Goal: Information Seeking & Learning: Learn about a topic

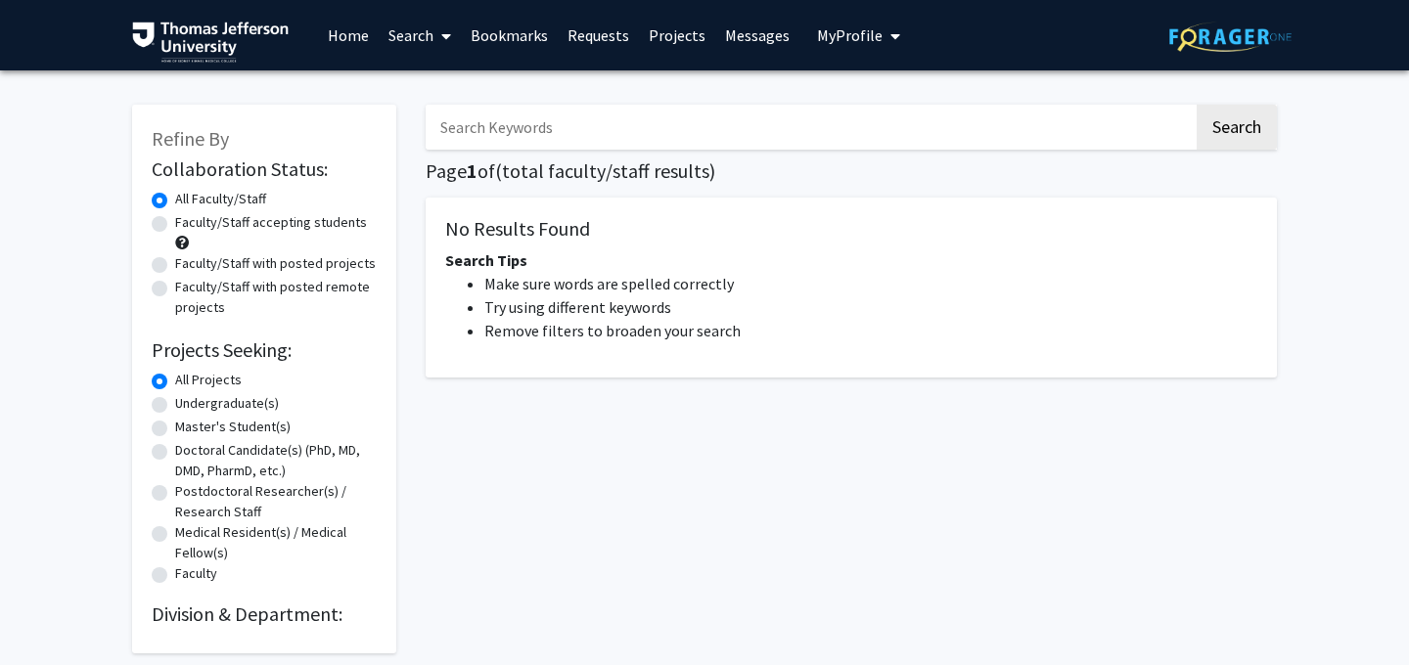
click at [232, 440] on label "Doctoral Candidate(s) (PhD, MD, DMD, PharmD, etc.)" at bounding box center [276, 460] width 202 height 41
click at [188, 440] on input "Doctoral Candidate(s) (PhD, MD, DMD, PharmD, etc.)" at bounding box center [181, 446] width 13 height 13
radio input "true"
click at [1260, 126] on button "Search" at bounding box center [1236, 127] width 80 height 45
radio input "true"
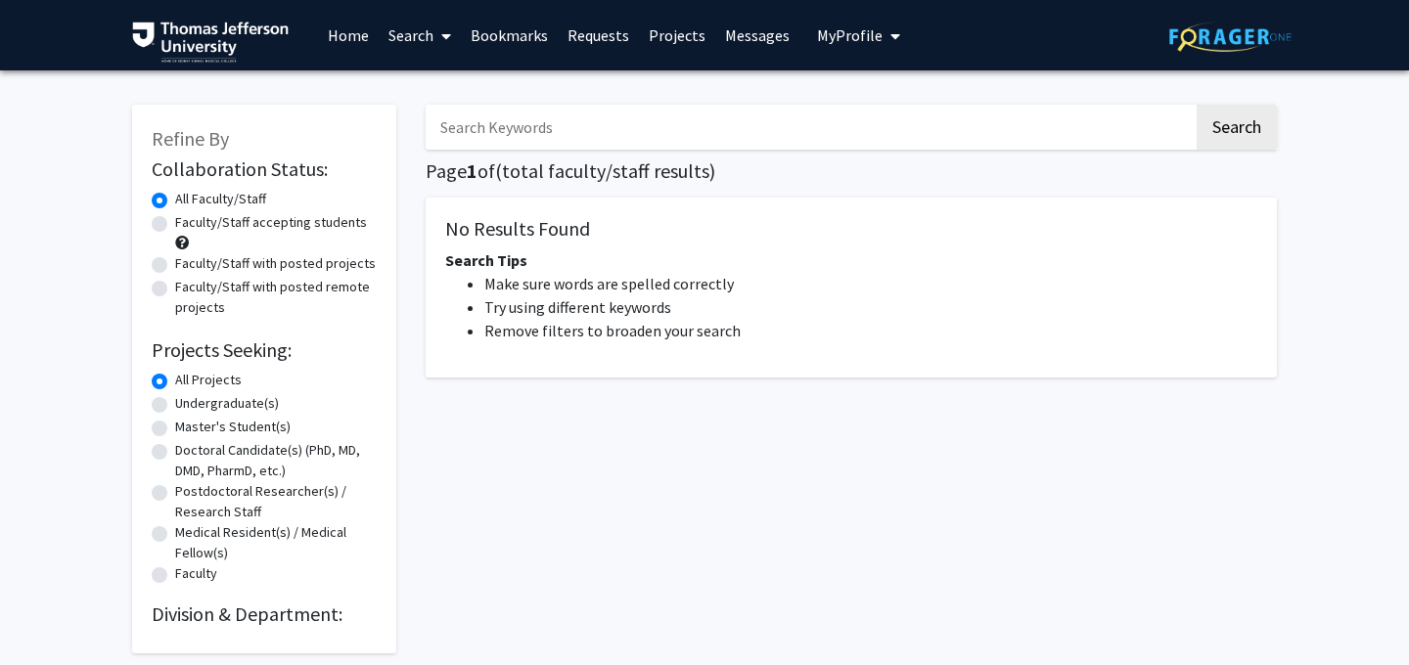
click at [670, 45] on link "Projects" at bounding box center [677, 35] width 76 height 68
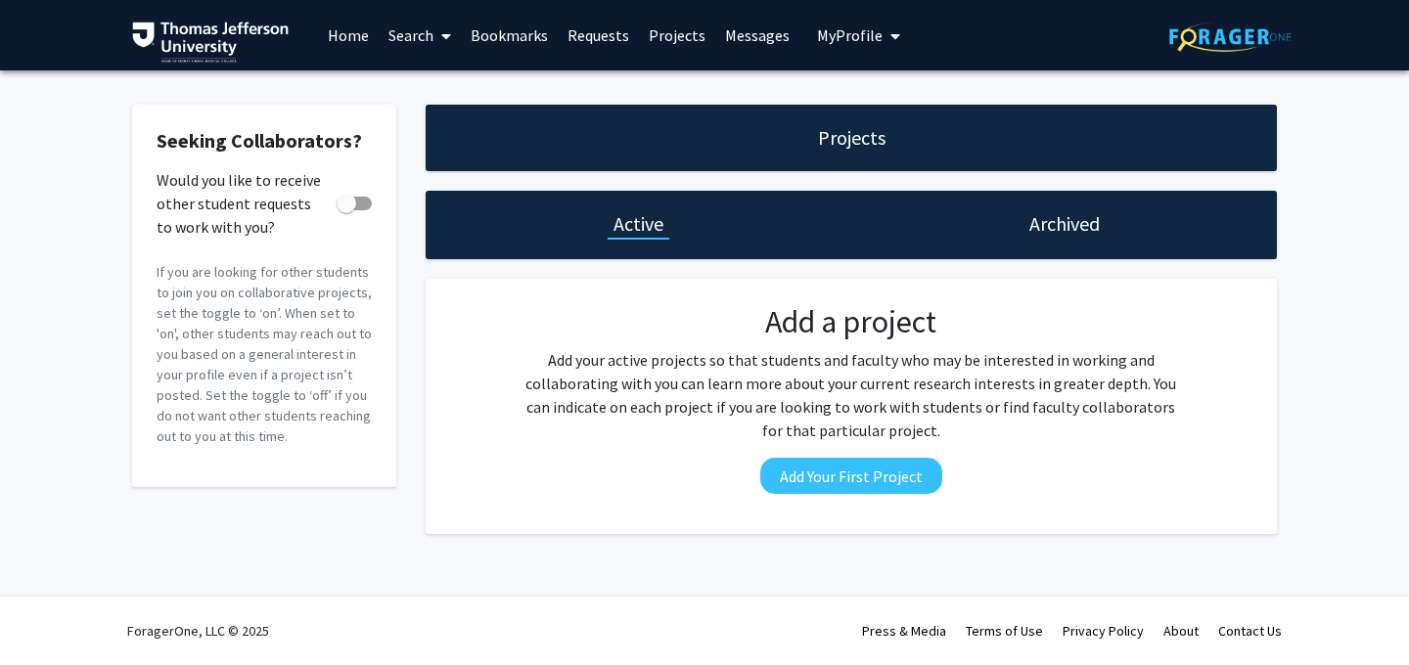
click at [330, 43] on link "Home" at bounding box center [348, 35] width 61 height 68
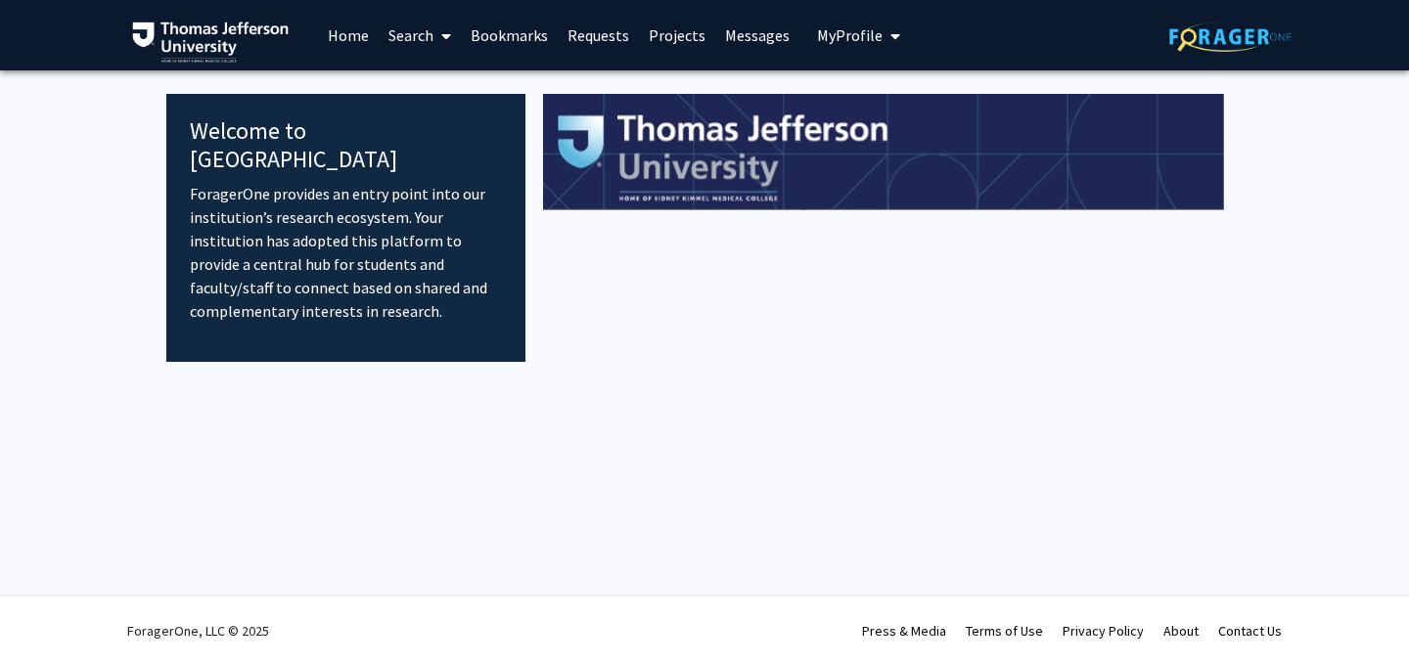
click at [422, 32] on link "Search" at bounding box center [420, 35] width 82 height 68
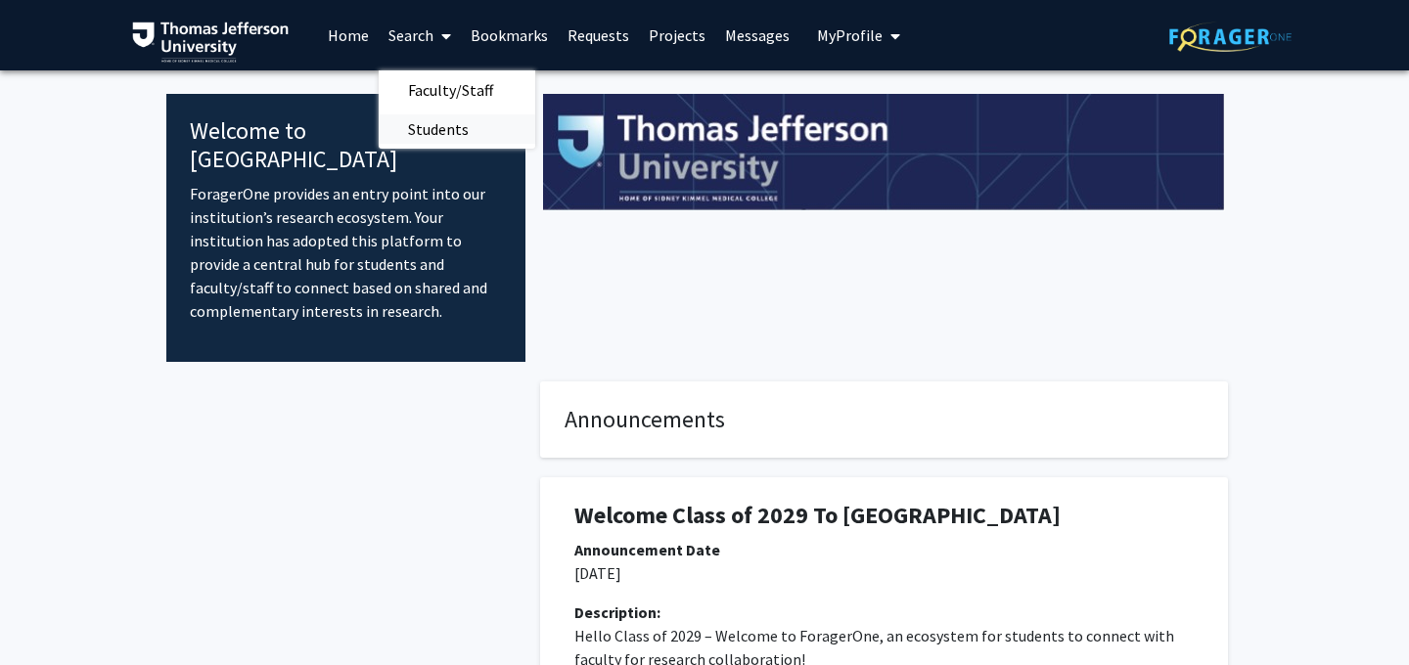
click at [425, 129] on span "Students" at bounding box center [438, 129] width 119 height 39
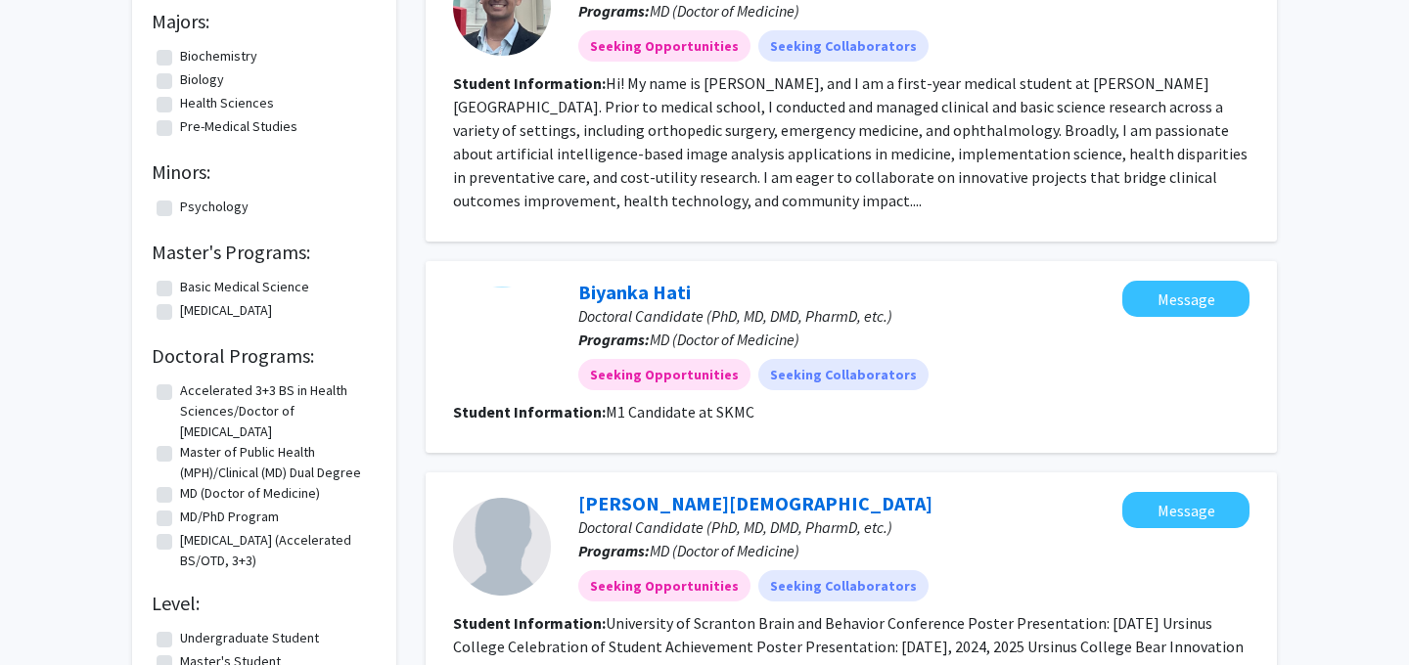
scroll to position [349, 0]
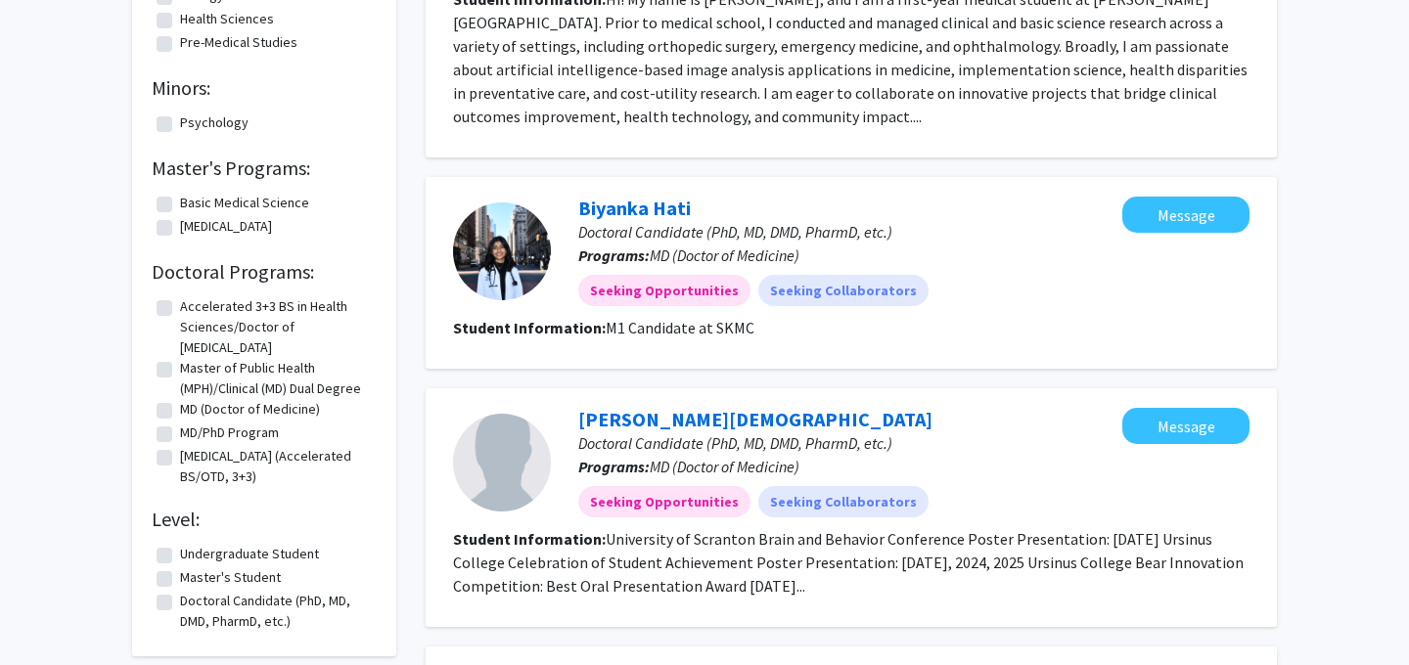
click at [174, 410] on fg-checkbox "MD (Doctor of Medicine) MD (Doctor of Medicine)" at bounding box center [264, 410] width 215 height 23
click at [180, 604] on label "Doctoral Candidate (PhD, MD, DMD, PharmD, etc.)" at bounding box center [276, 611] width 192 height 41
click at [180, 604] on input "Doctoral Candidate (PhD, MD, DMD, PharmD, etc.)" at bounding box center [186, 597] width 13 height 13
checkbox input "true"
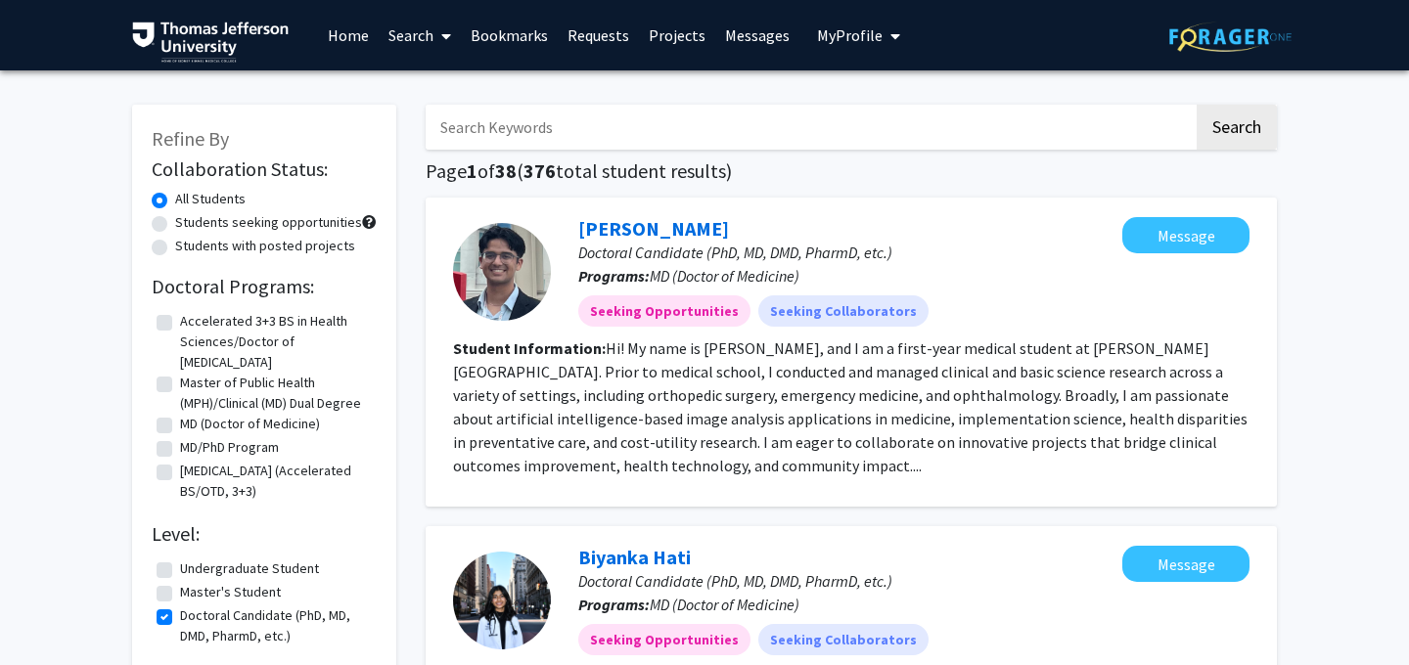
click at [669, 113] on input "Search Keywords" at bounding box center [810, 127] width 768 height 45
click at [447, 36] on icon at bounding box center [446, 36] width 10 height 16
click at [447, 73] on span "Faculty/Staff" at bounding box center [451, 89] width 144 height 39
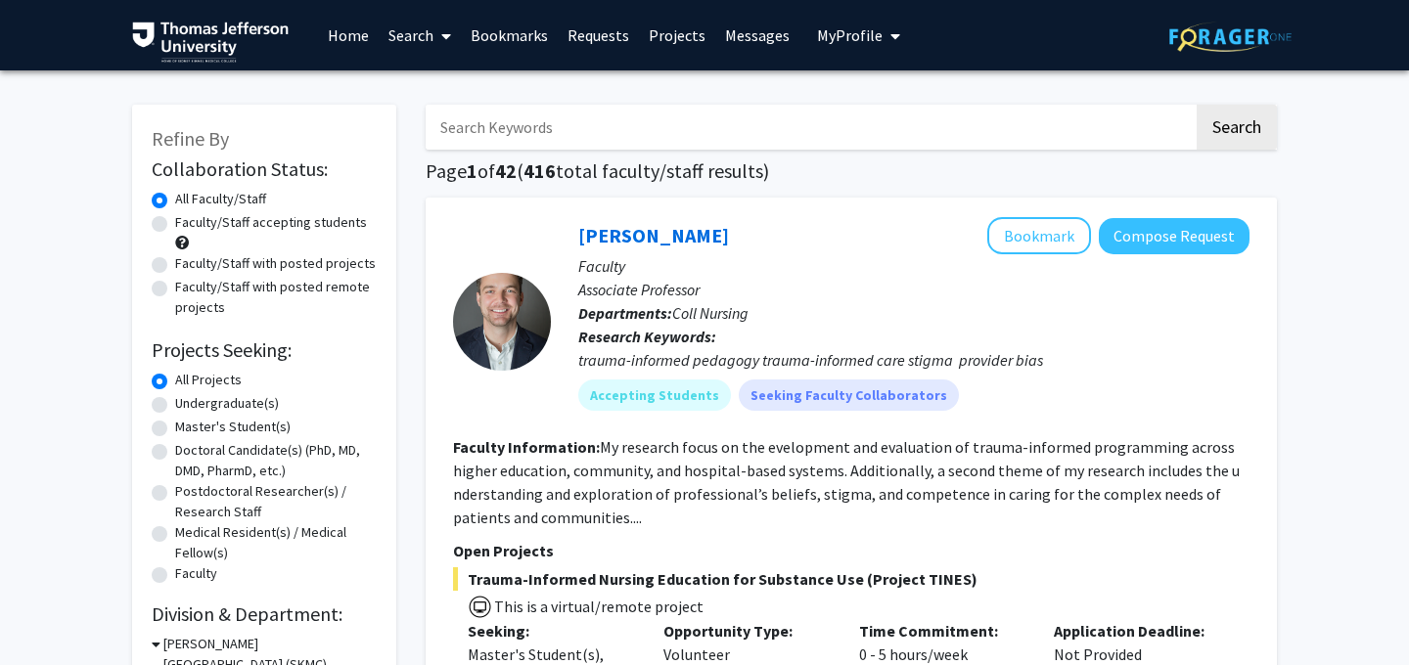
click at [175, 451] on label "Doctoral Candidate(s) (PhD, MD, DMD, PharmD, etc.)" at bounding box center [276, 460] width 202 height 41
click at [175, 451] on input "Doctoral Candidate(s) (PhD, MD, DMD, PharmD, etc.)" at bounding box center [181, 446] width 13 height 13
radio input "true"
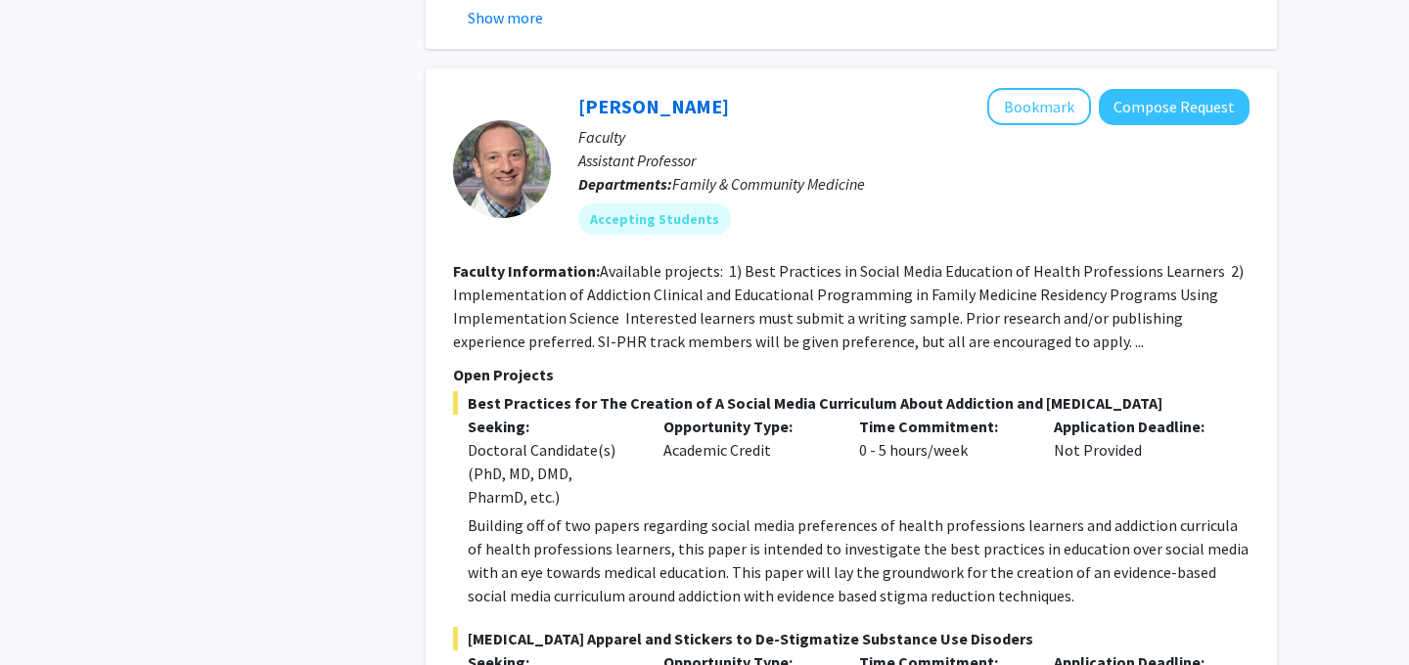
scroll to position [11762, 0]
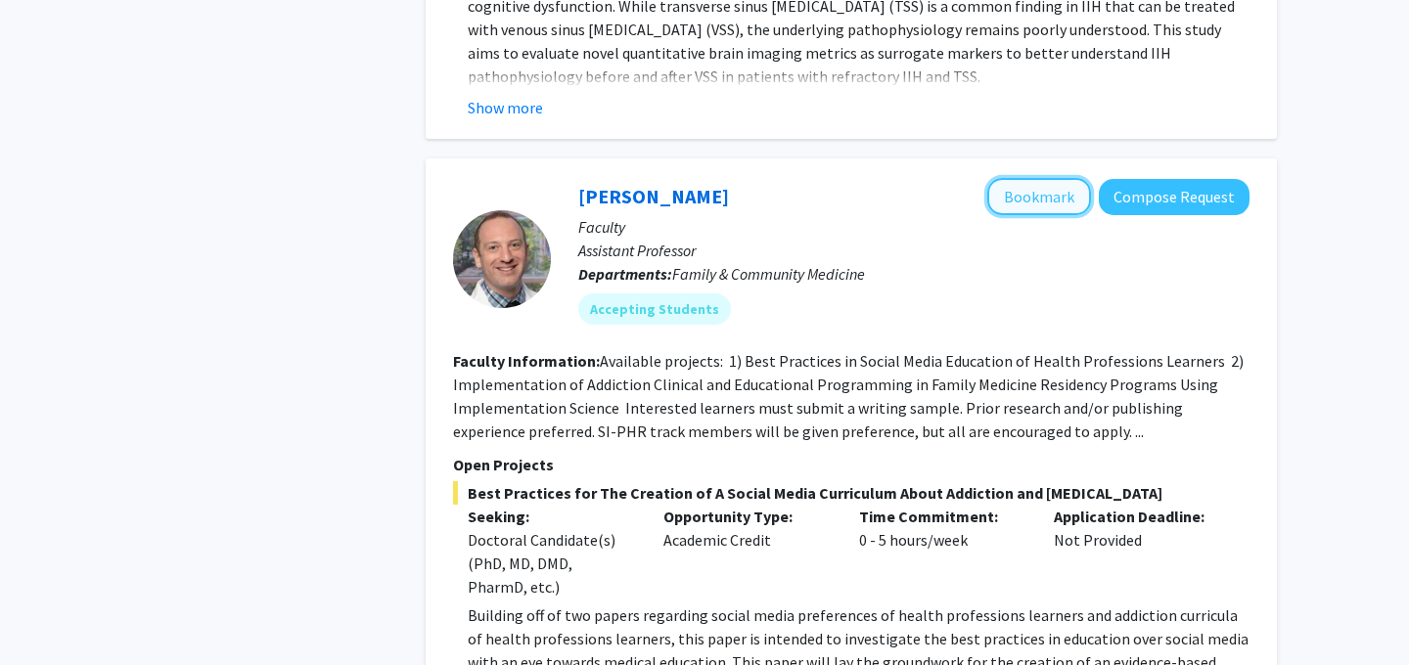
click at [1050, 210] on button "Bookmark" at bounding box center [1039, 196] width 104 height 37
click at [1041, 195] on button "Bookmark" at bounding box center [1039, 196] width 104 height 37
click at [908, 287] on fg-user-badges "Accepting Students" at bounding box center [913, 305] width 671 height 39
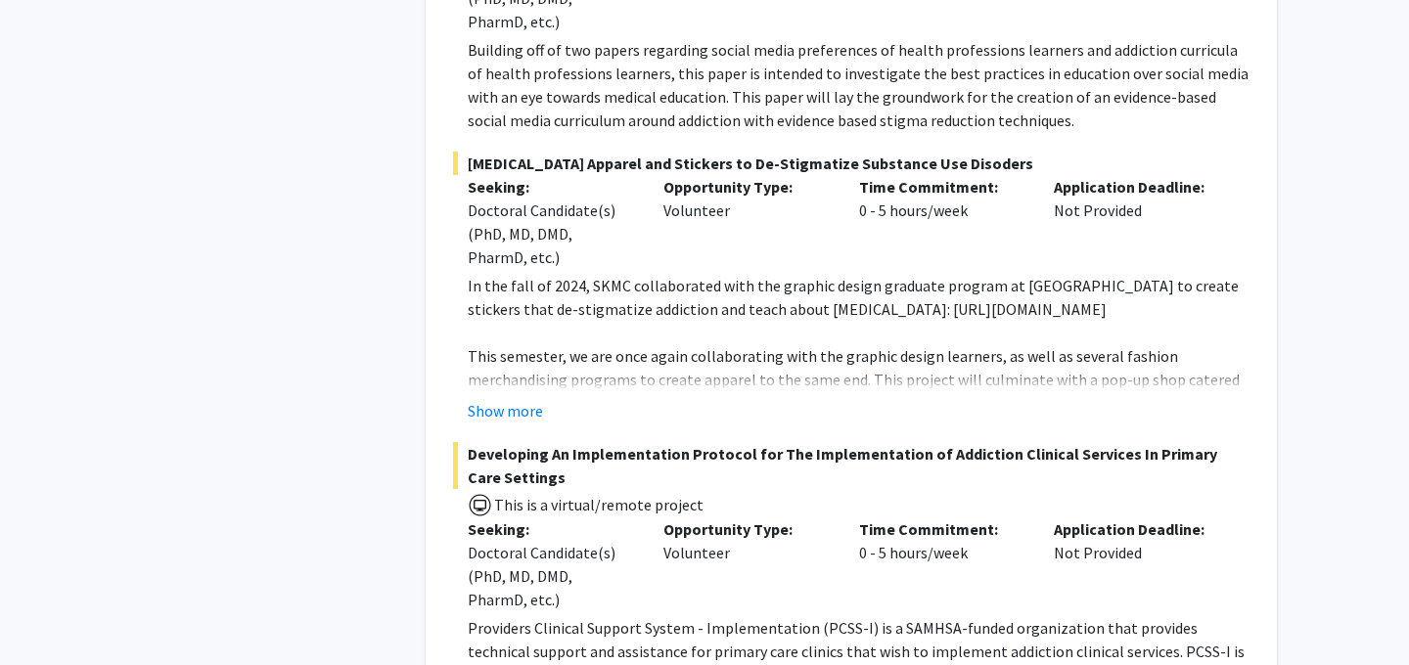
scroll to position [12344, 0]
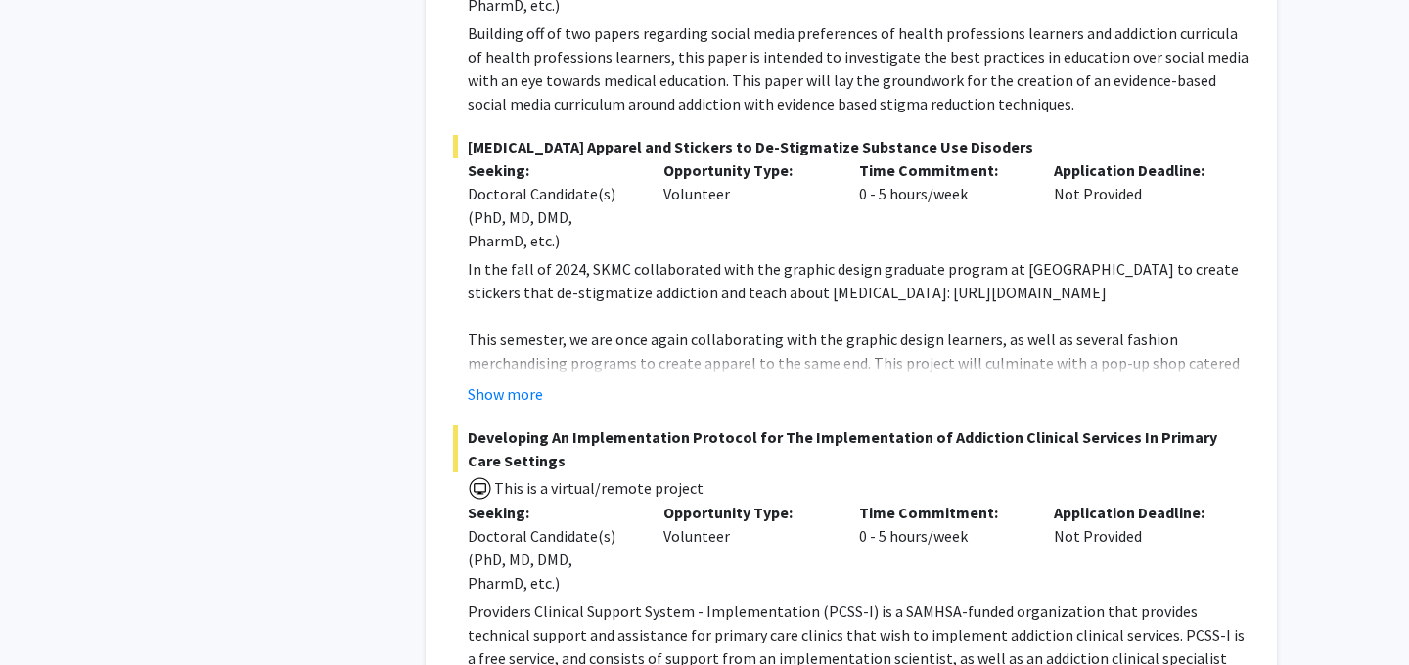
drag, startPoint x: 545, startPoint y: 469, endPoint x: 463, endPoint y: 440, distance: 86.9
click at [463, 440] on span "Developing An Implementation Protocol for The Implementation of Addiction Clini…" at bounding box center [851, 449] width 796 height 47
copy span "Developing An Implementation Protocol for The Implementation of Addiction Clini…"
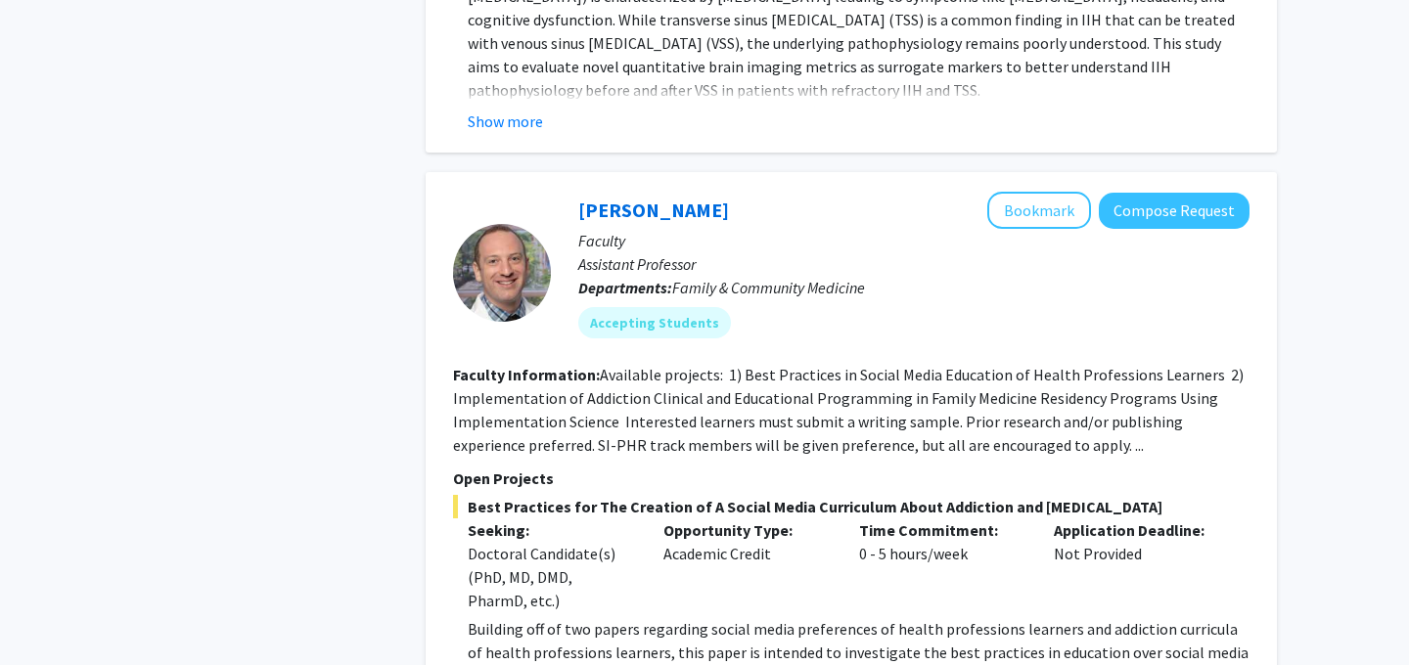
scroll to position [11746, 0]
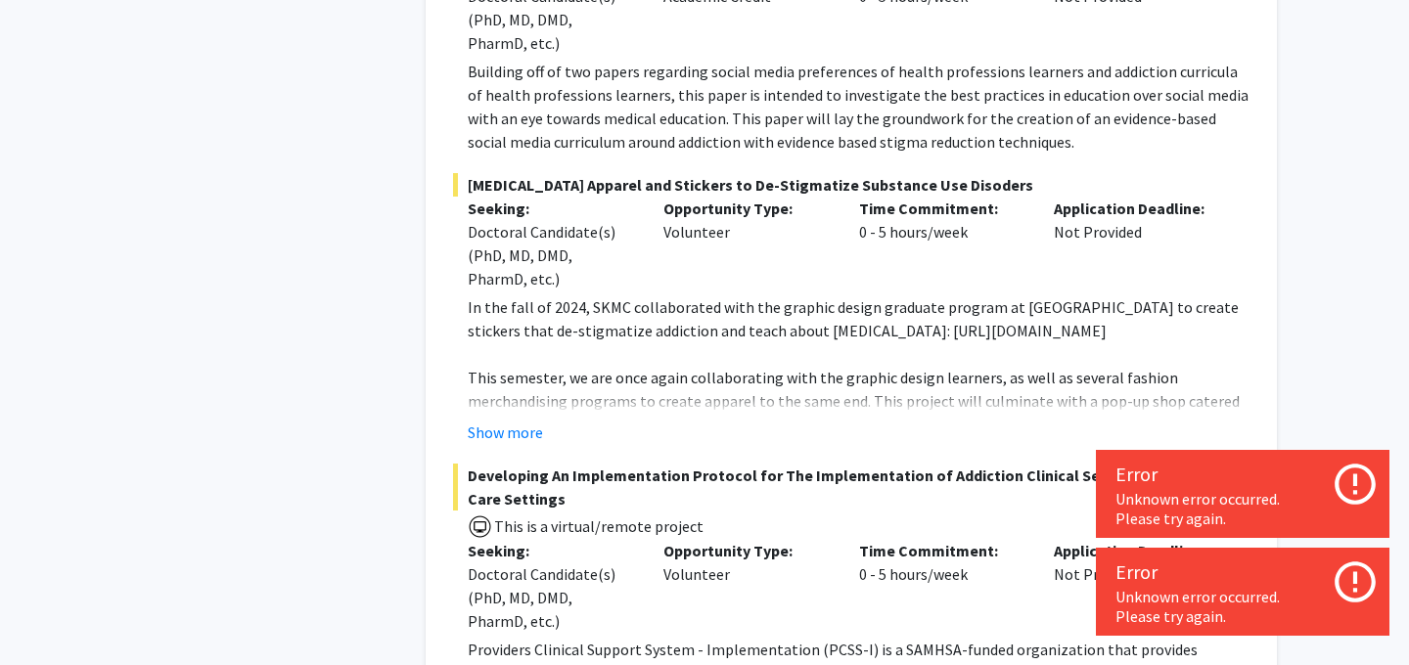
scroll to position [12317, 0]
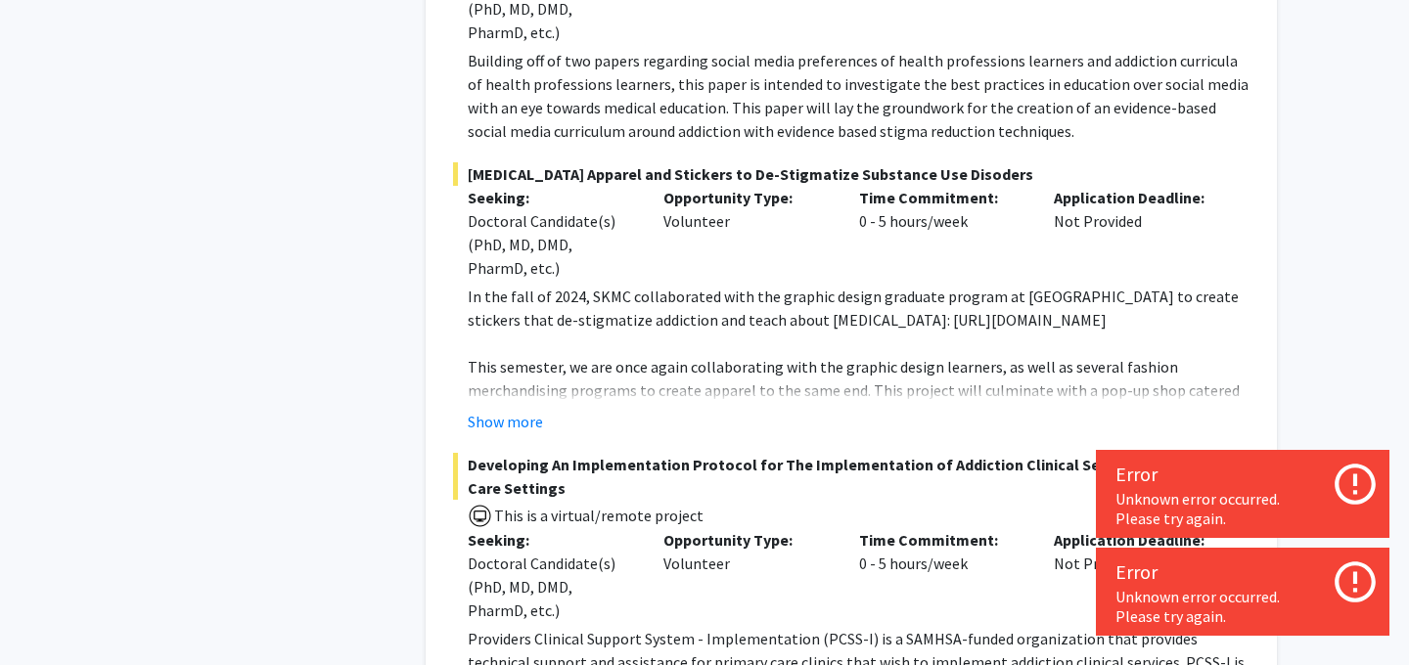
click at [1353, 496] on icon at bounding box center [1354, 484] width 49 height 49
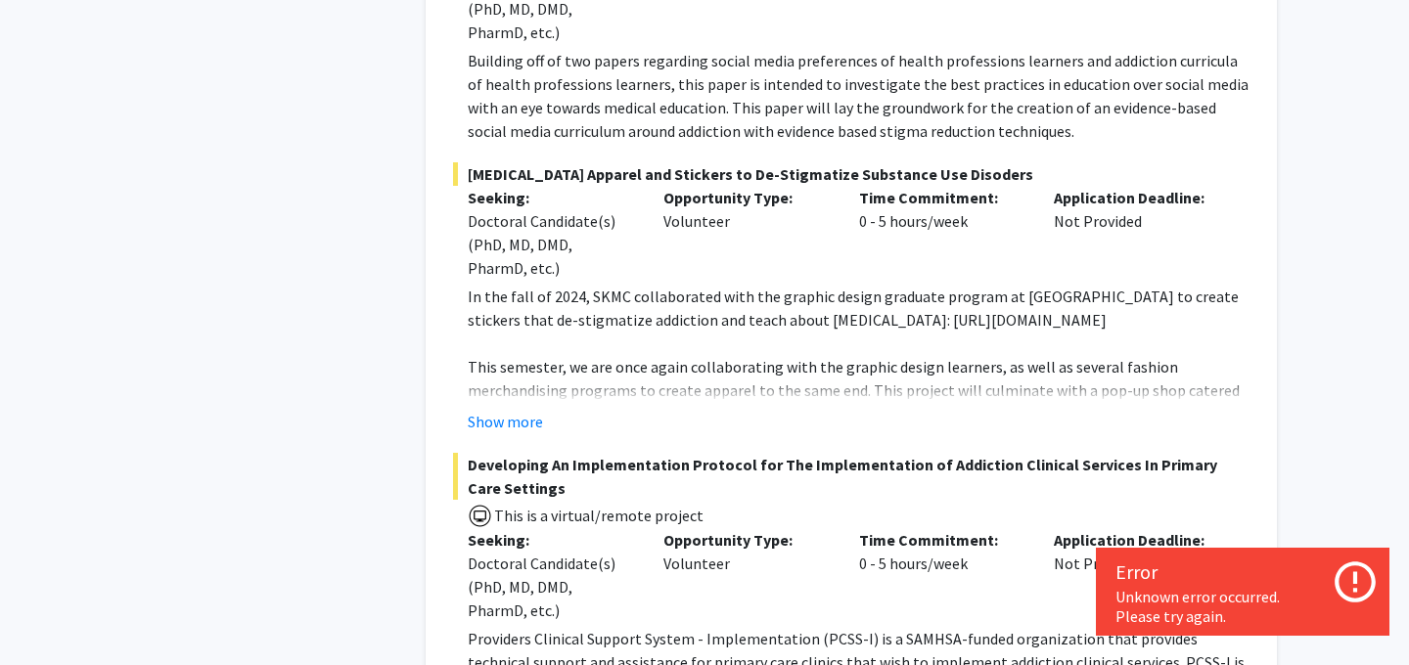
click at [1355, 579] on icon at bounding box center [1354, 581] width 41 height 41
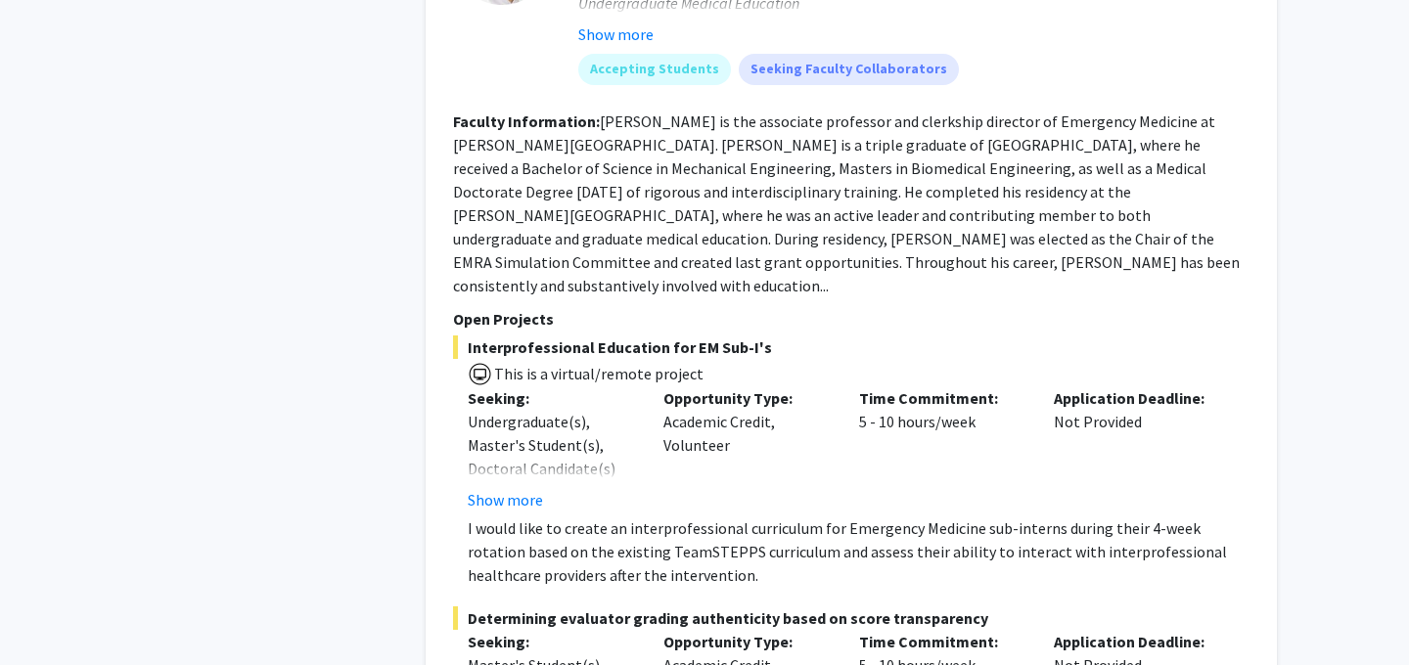
scroll to position [14747, 0]
click at [613, 335] on span "Interprofessional Education for EM Sub-I's" at bounding box center [851, 346] width 796 height 23
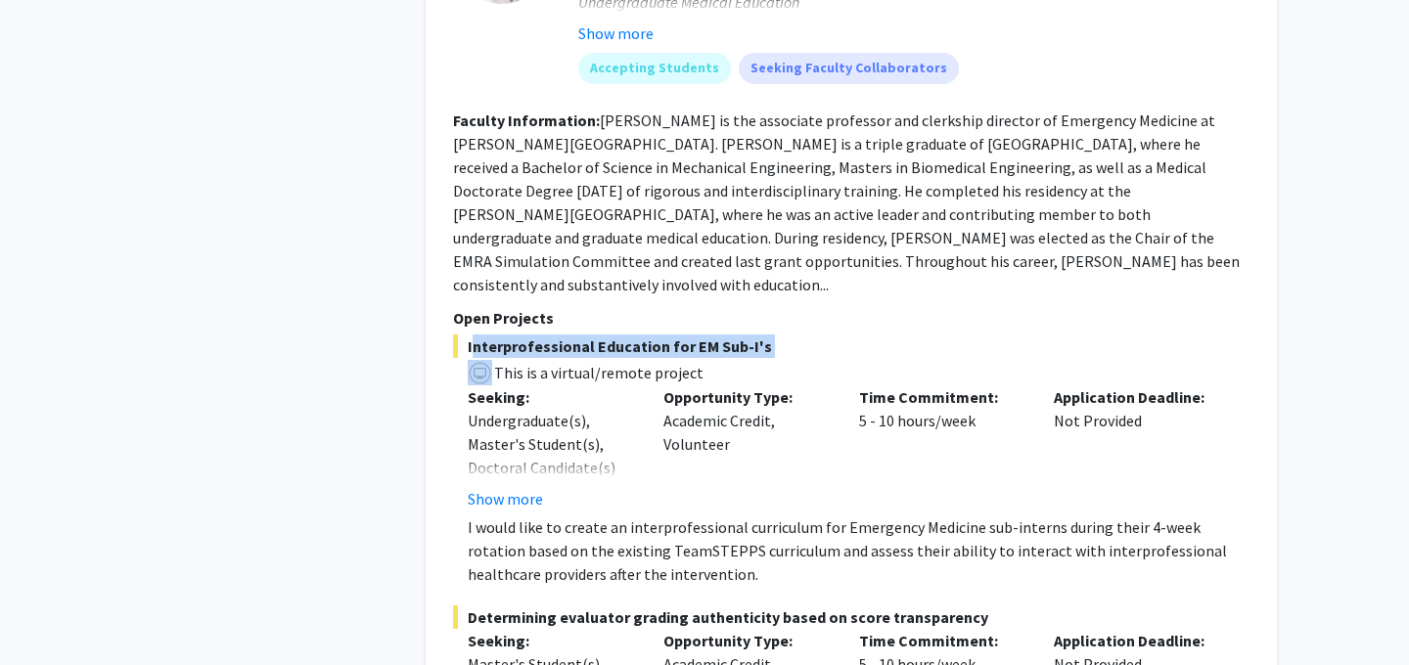
click at [613, 335] on span "Interprofessional Education for EM Sub-I's" at bounding box center [851, 346] width 796 height 23
copy span "Interprofessional Education for EM Sub-I's"
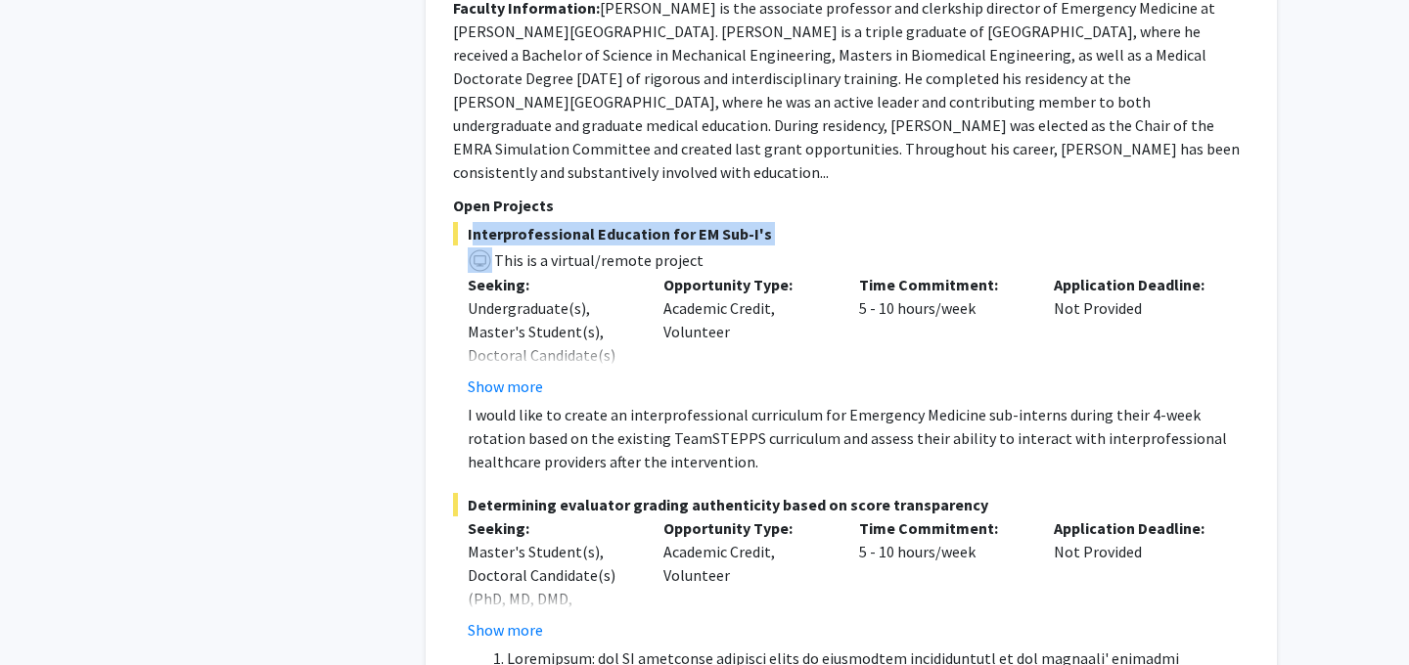
scroll to position [14860, 0]
click at [863, 516] on p "Time Commitment:" at bounding box center [942, 527] width 166 height 23
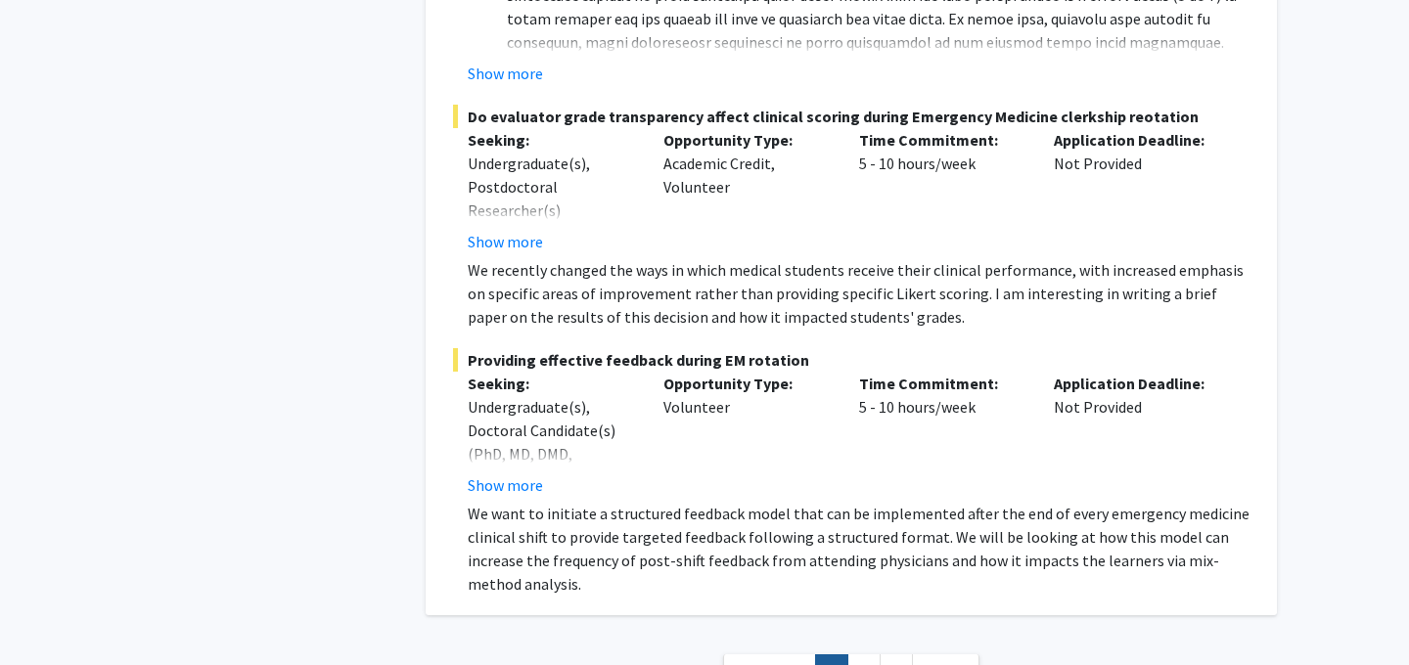
scroll to position [15572, 0]
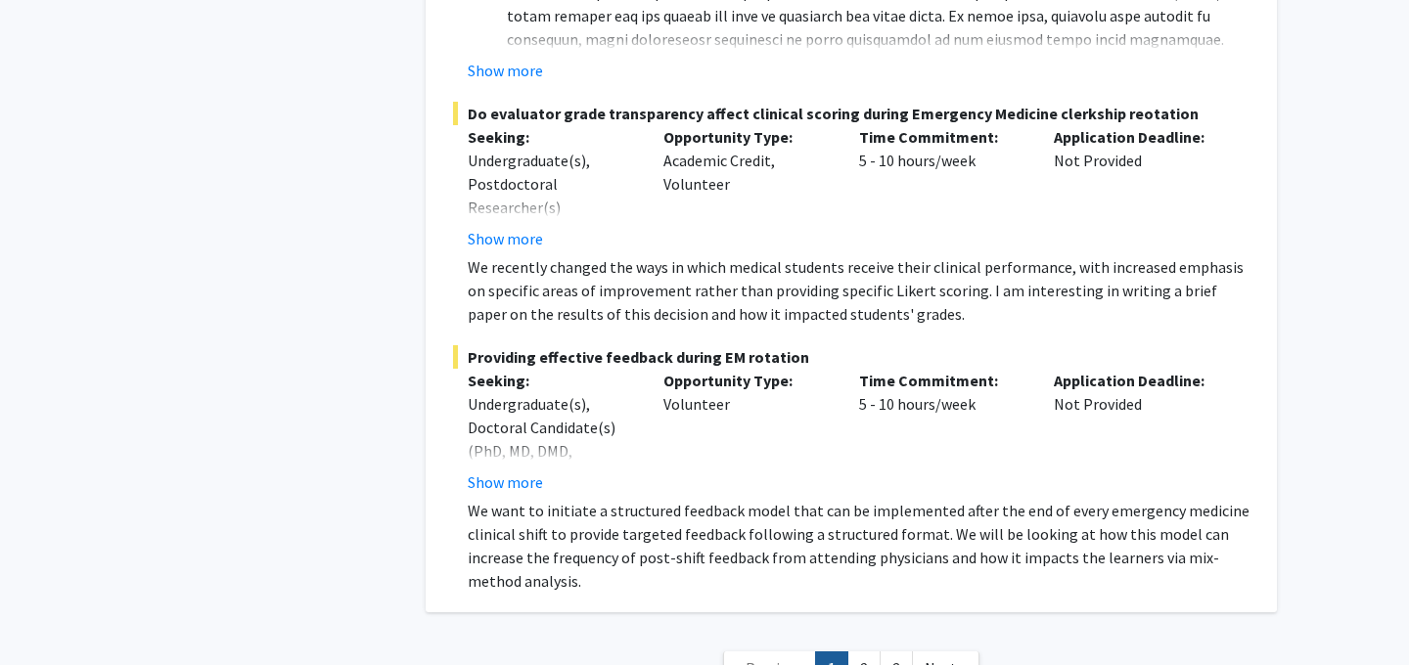
click at [599, 345] on span "Providing effective feedback during EM rotation" at bounding box center [851, 356] width 796 height 23
copy span "Providing effective feedback during EM rotation"
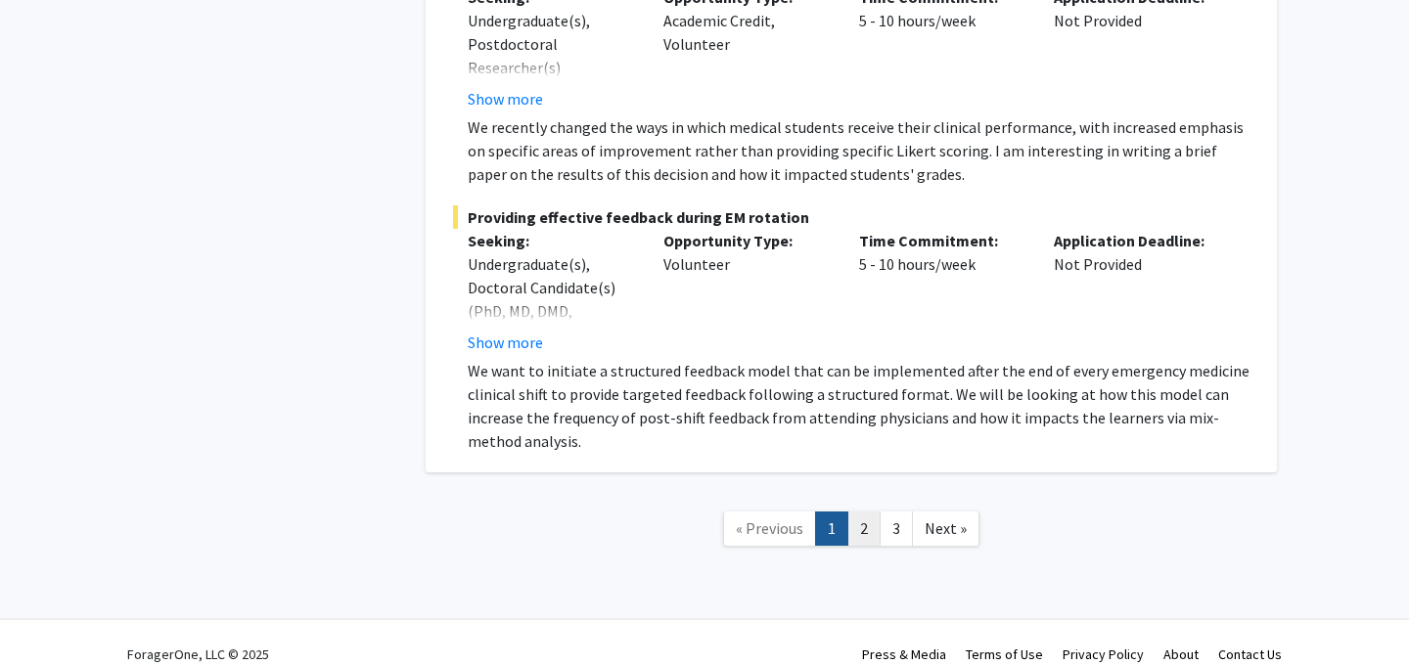
click at [873, 512] on link "2" at bounding box center [863, 529] width 33 height 34
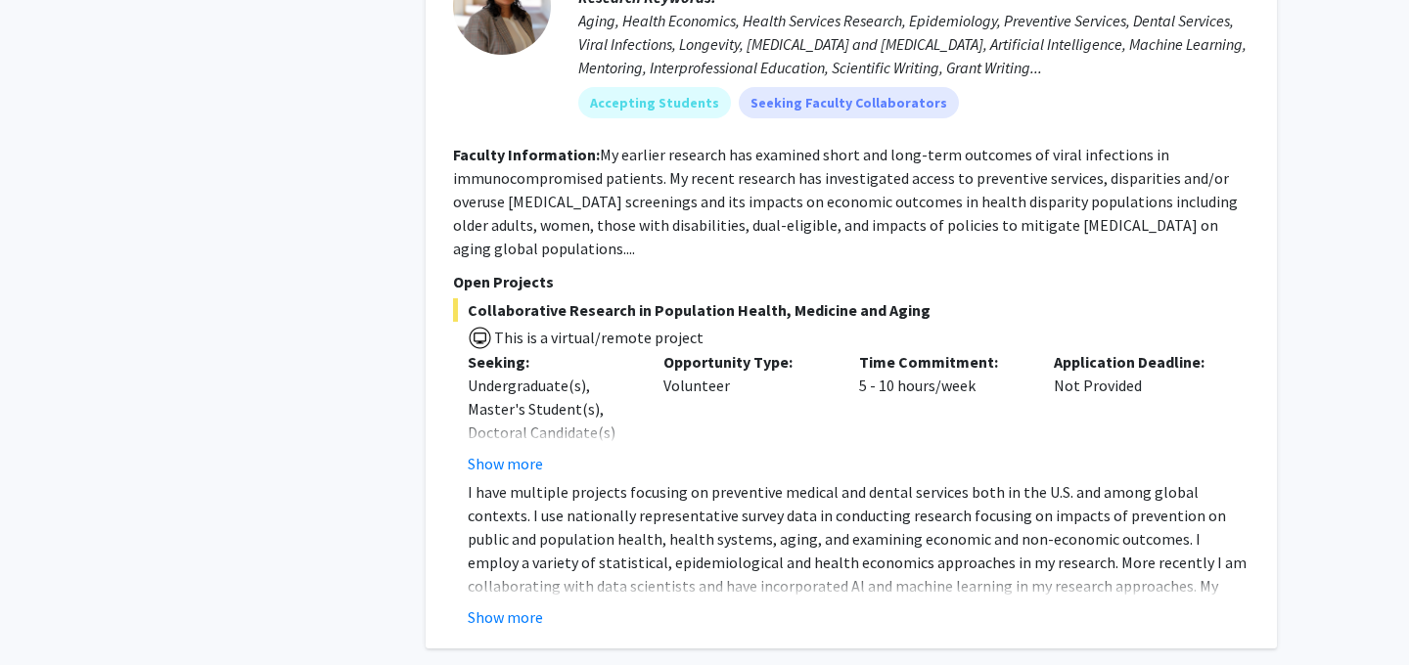
scroll to position [8182, 0]
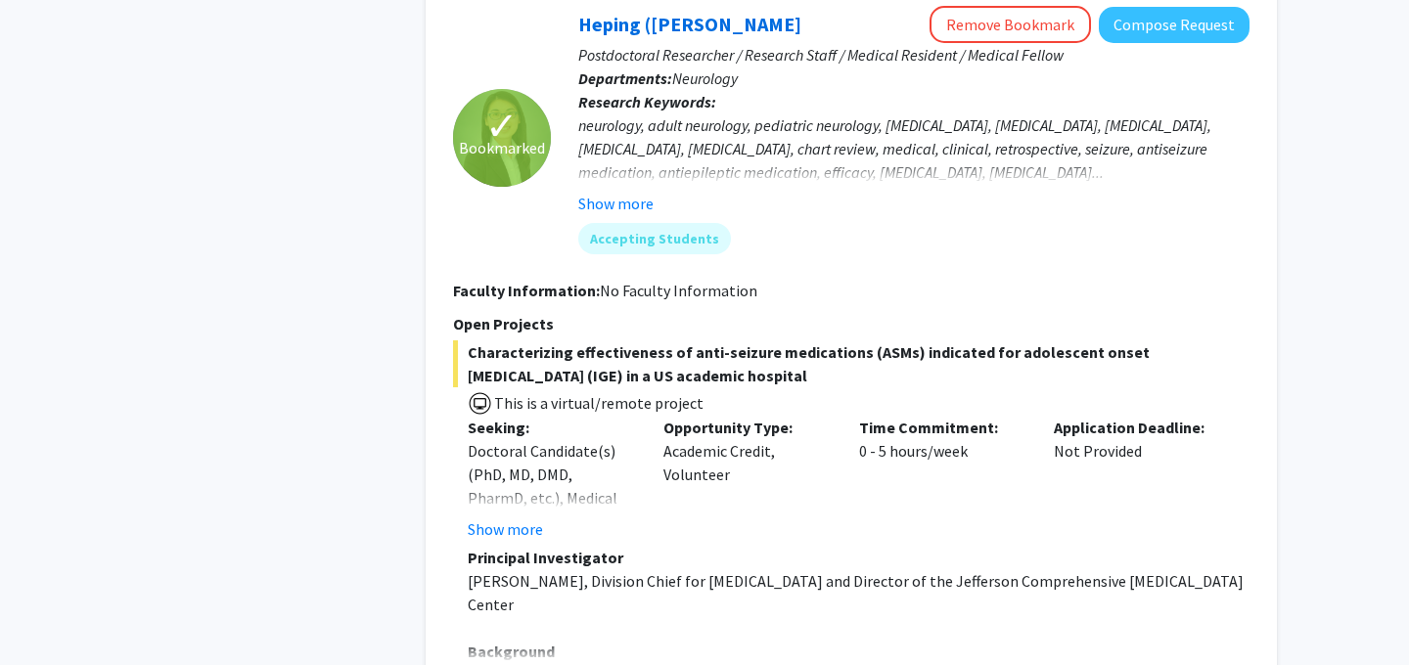
scroll to position [2314, 0]
click at [532, 516] on button "Show more" at bounding box center [505, 527] width 75 height 23
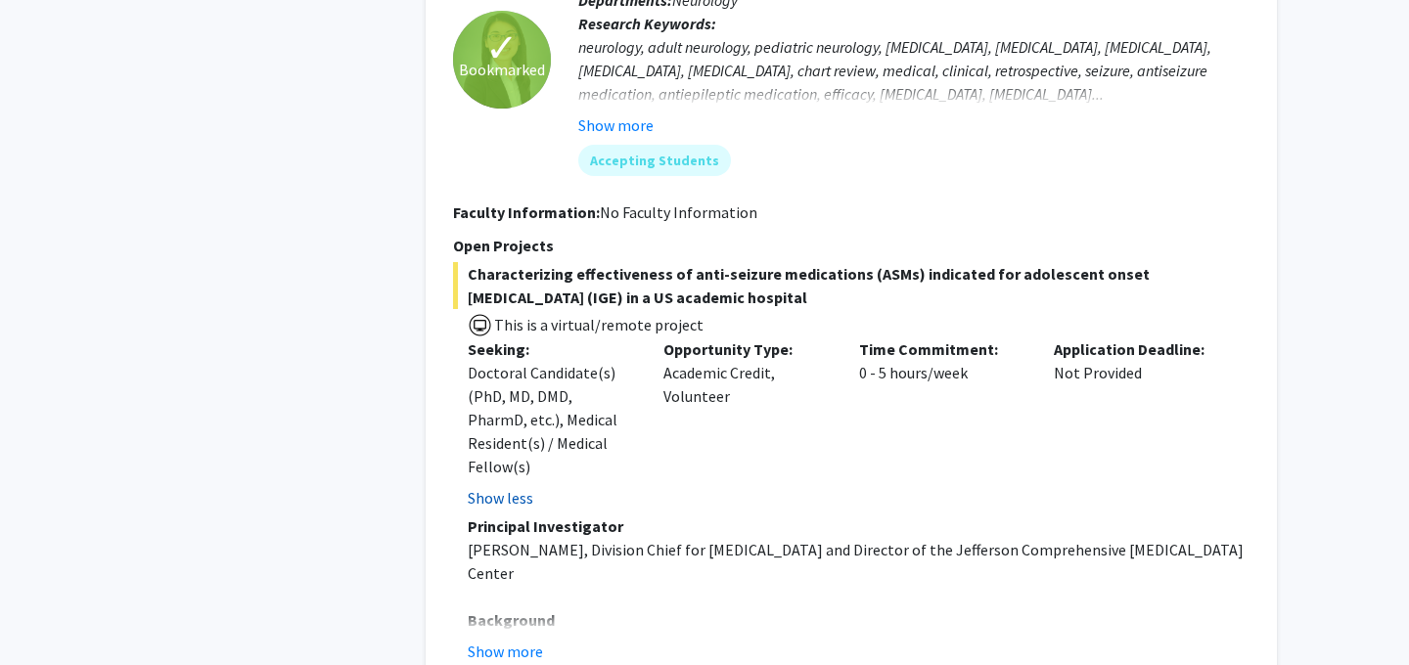
scroll to position [2393, 0]
click at [516, 639] on button "Show more" at bounding box center [505, 650] width 75 height 23
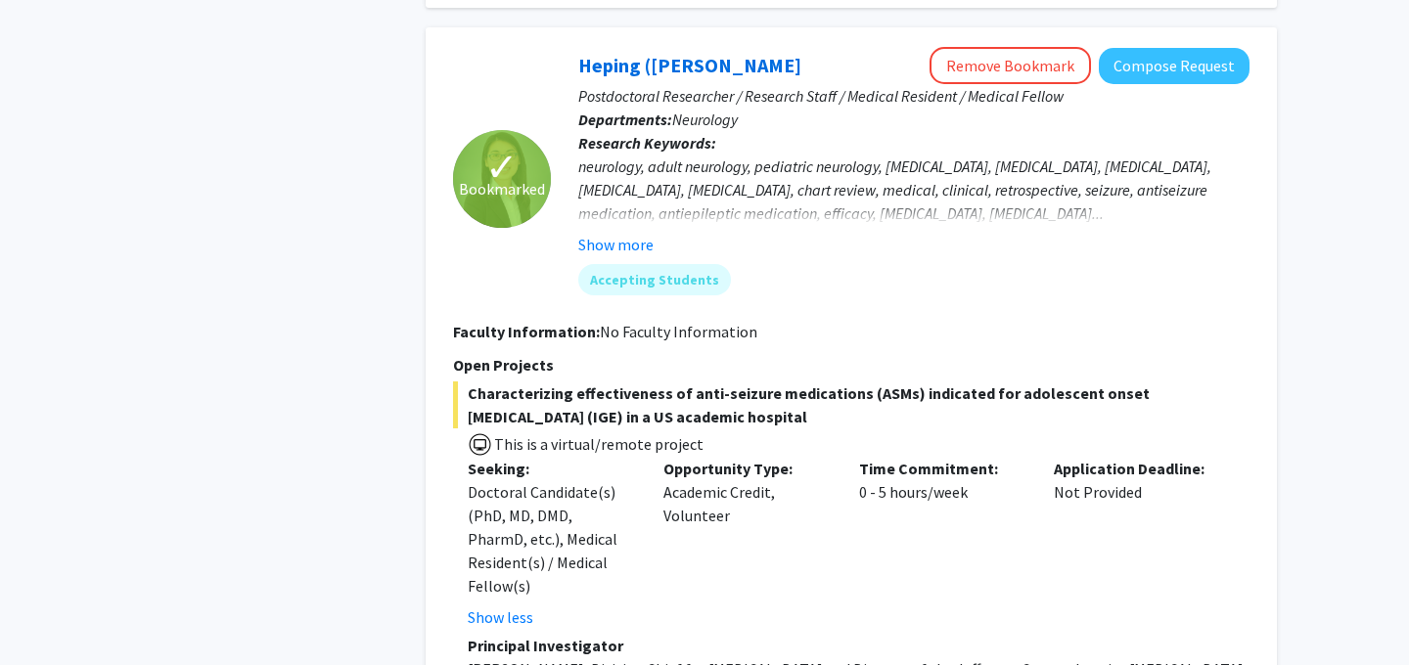
scroll to position [2262, 0]
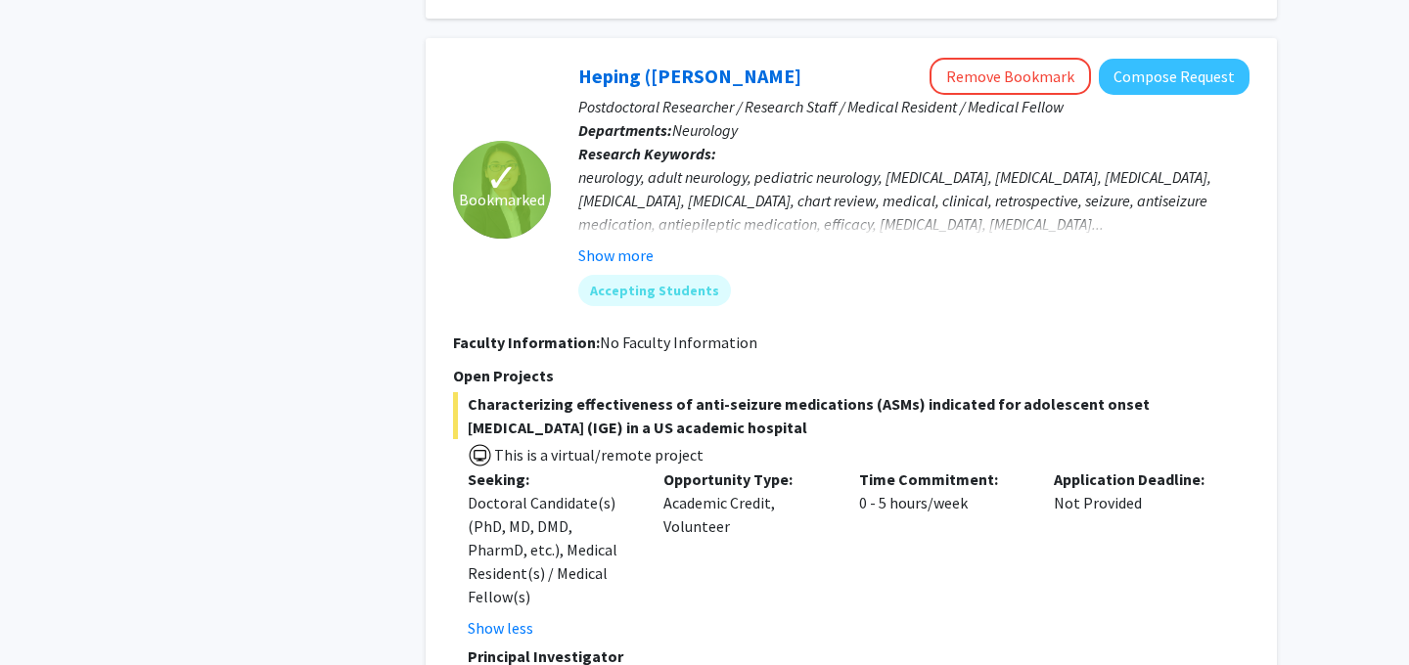
click at [608, 392] on span "Characterizing effectiveness of anti-seizure medications (ASMs) indicated for a…" at bounding box center [851, 415] width 796 height 47
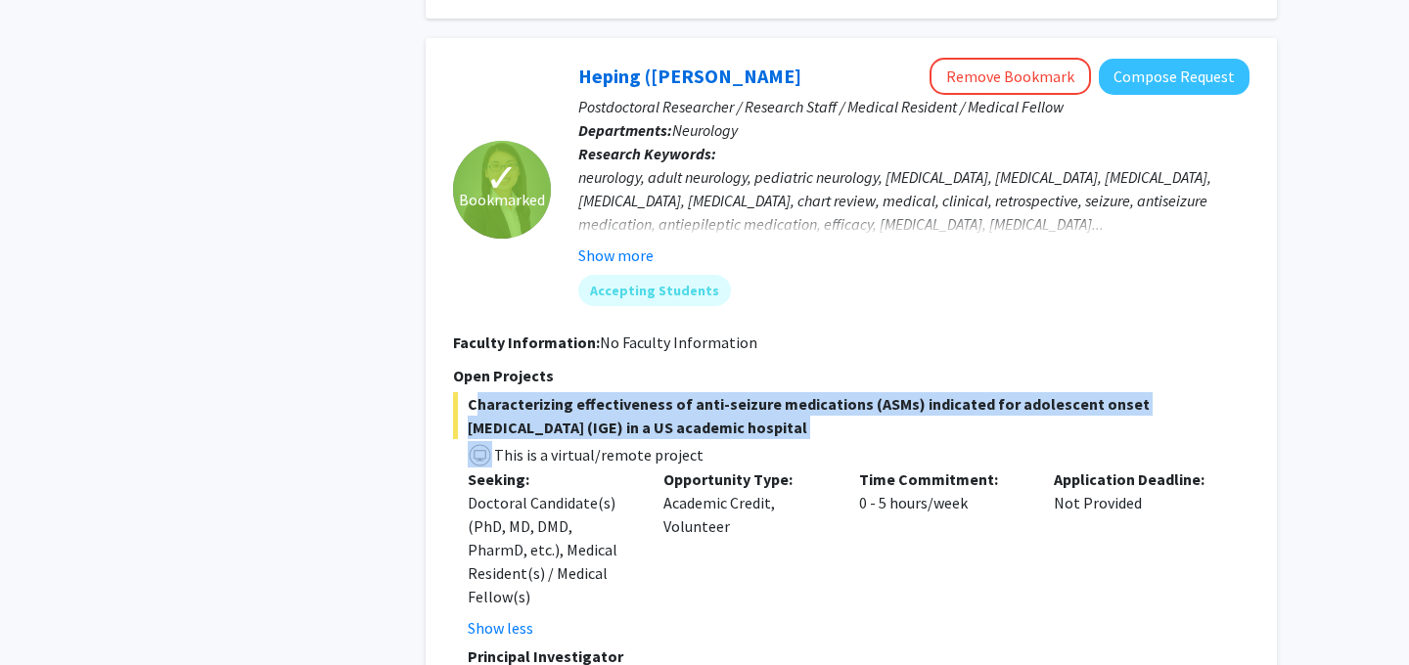
click at [608, 392] on span "Characterizing effectiveness of anti-seizure medications (ASMs) indicated for a…" at bounding box center [851, 415] width 796 height 47
copy span "Characterizing effectiveness of anti-seizure medications (ASMs) indicated for a…"
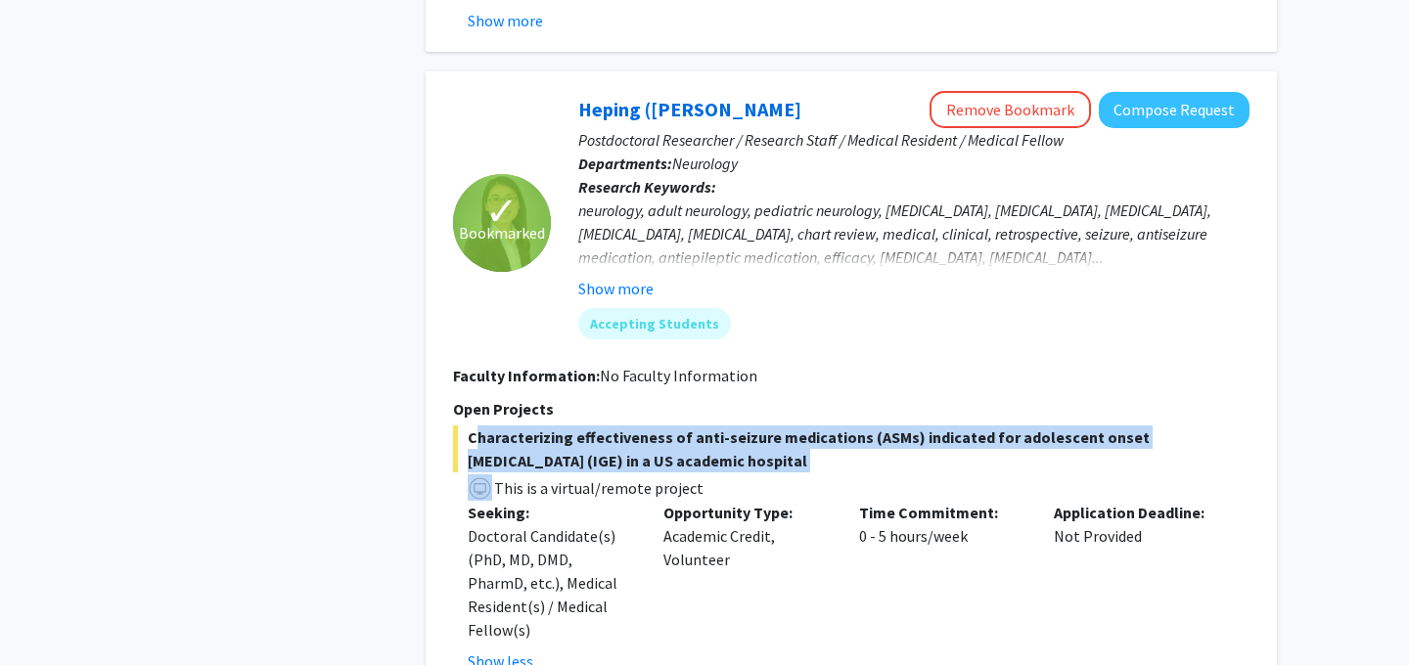
scroll to position [2225, 0]
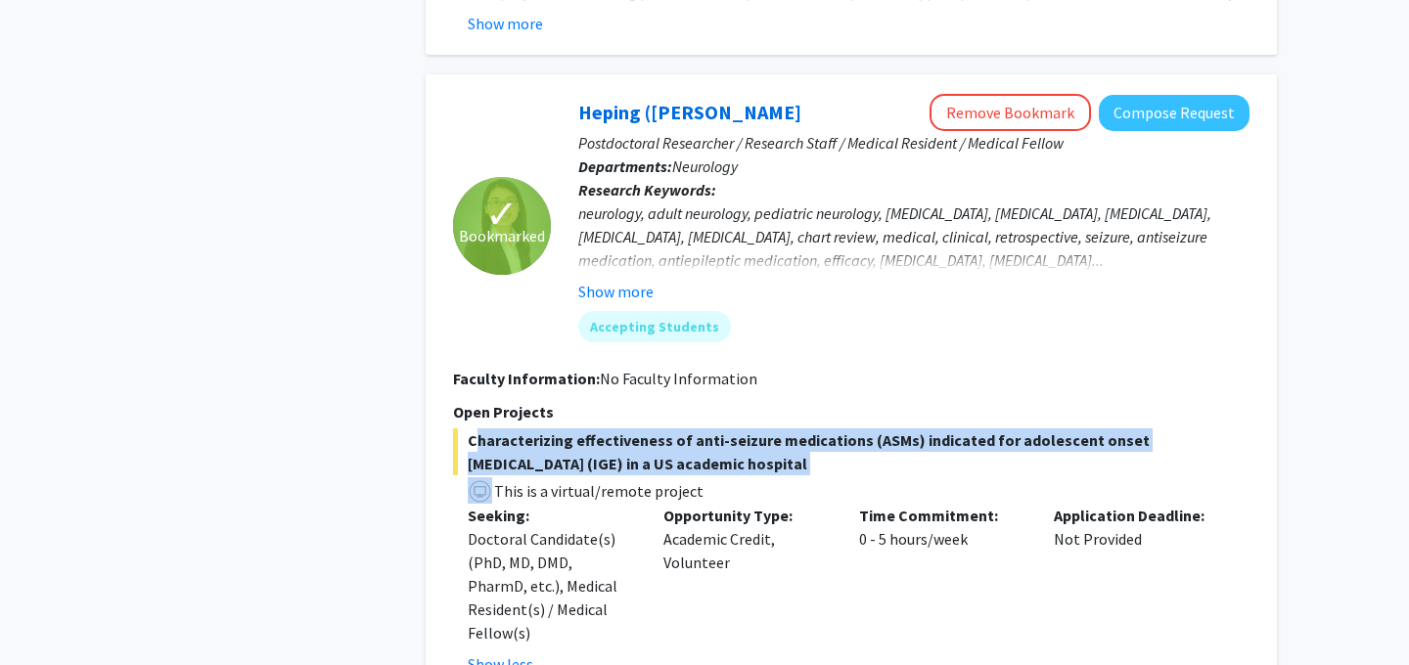
click at [921, 428] on span "Characterizing effectiveness of anti-seizure medications (ASMs) indicated for a…" at bounding box center [851, 451] width 796 height 47
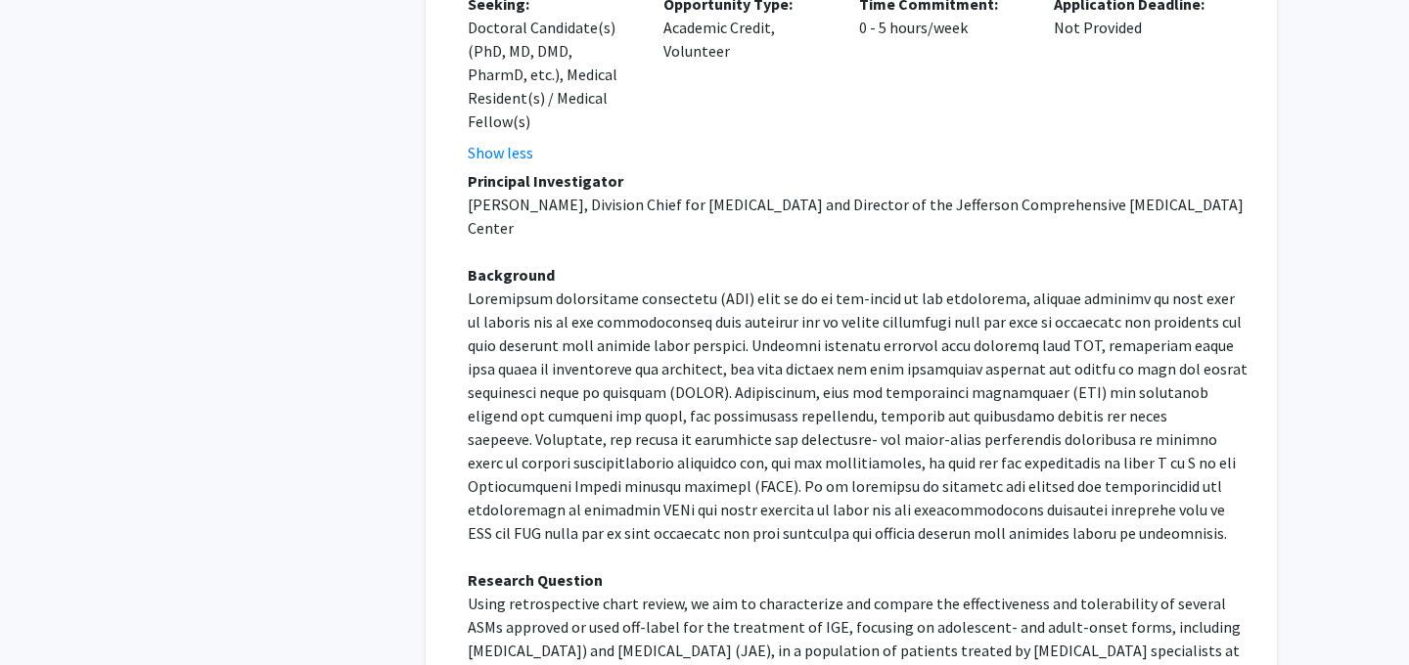
scroll to position [2745, 0]
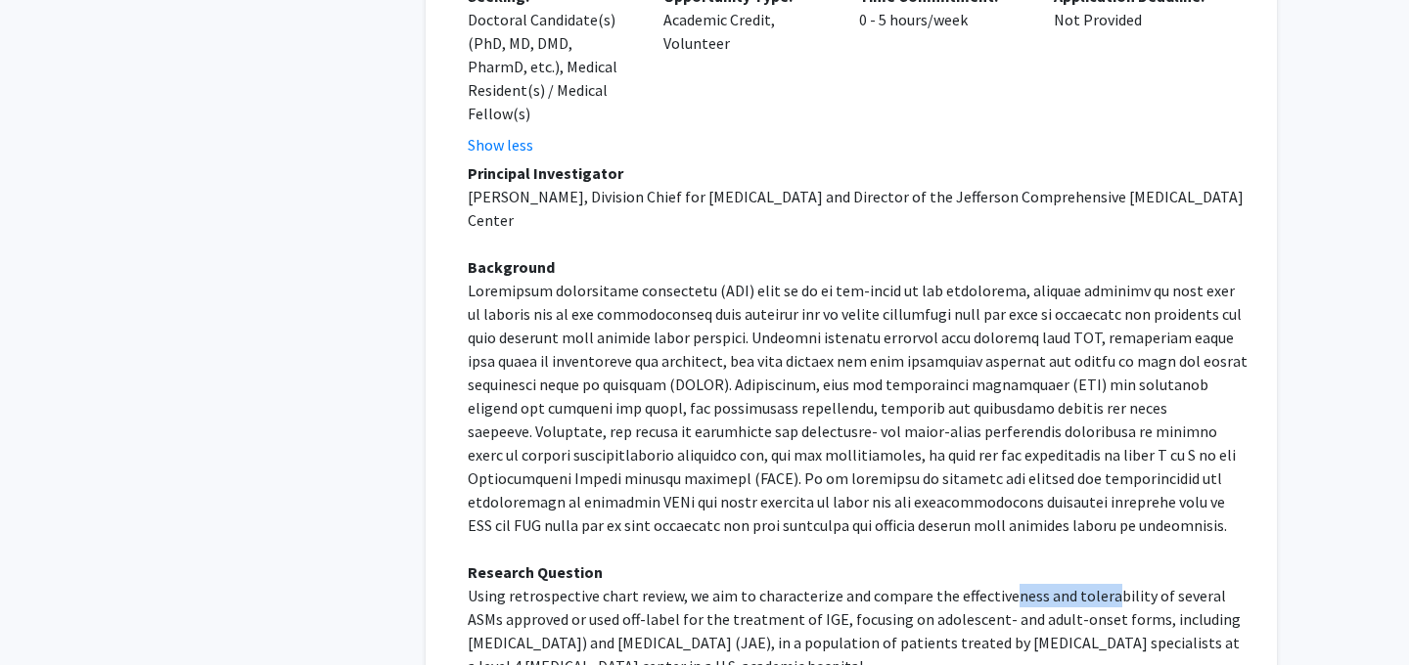
drag, startPoint x: 1007, startPoint y: 525, endPoint x: 1099, endPoint y: 538, distance: 92.8
click at [1100, 584] on p "Using retrospective chart review, we aim to characterize and compare the effect…" at bounding box center [859, 631] width 782 height 94
click at [1099, 584] on p "Using retrospective chart review, we aim to characterize and compare the effect…" at bounding box center [859, 631] width 782 height 94
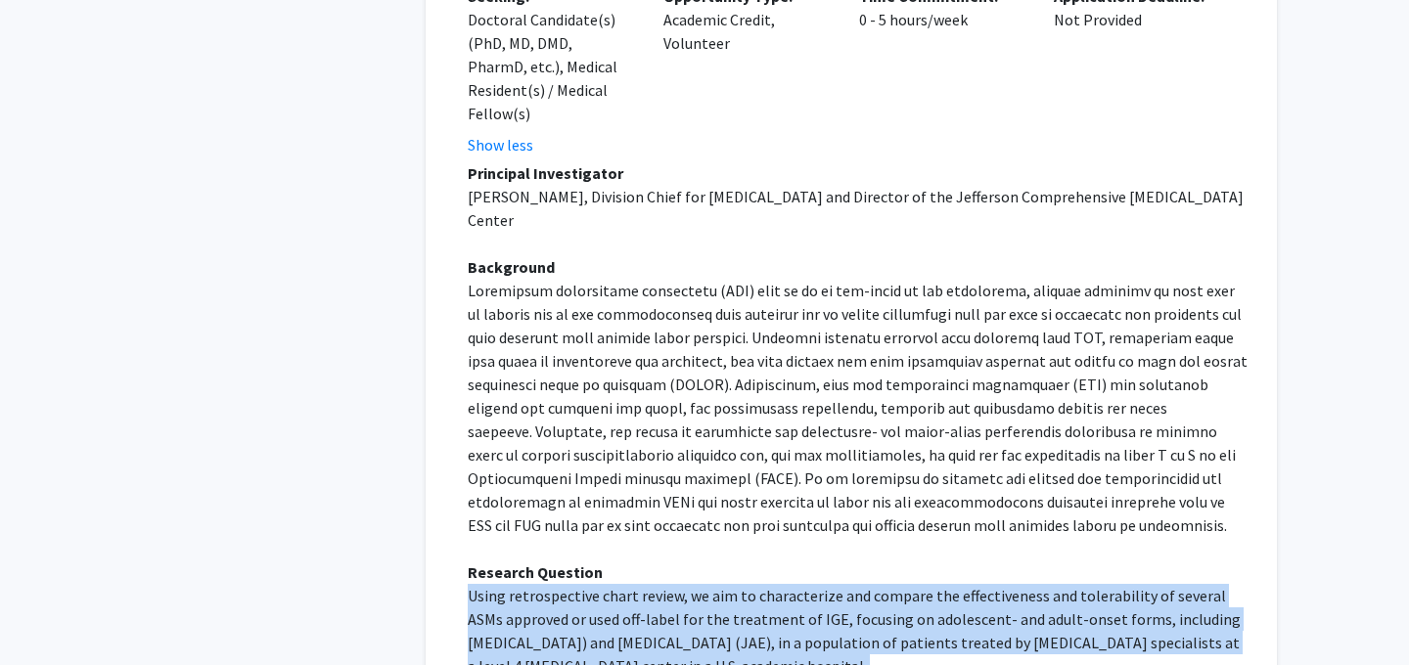
click at [1099, 584] on p "Using retrospective chart review, we aim to characterize and compare the effect…" at bounding box center [859, 631] width 782 height 94
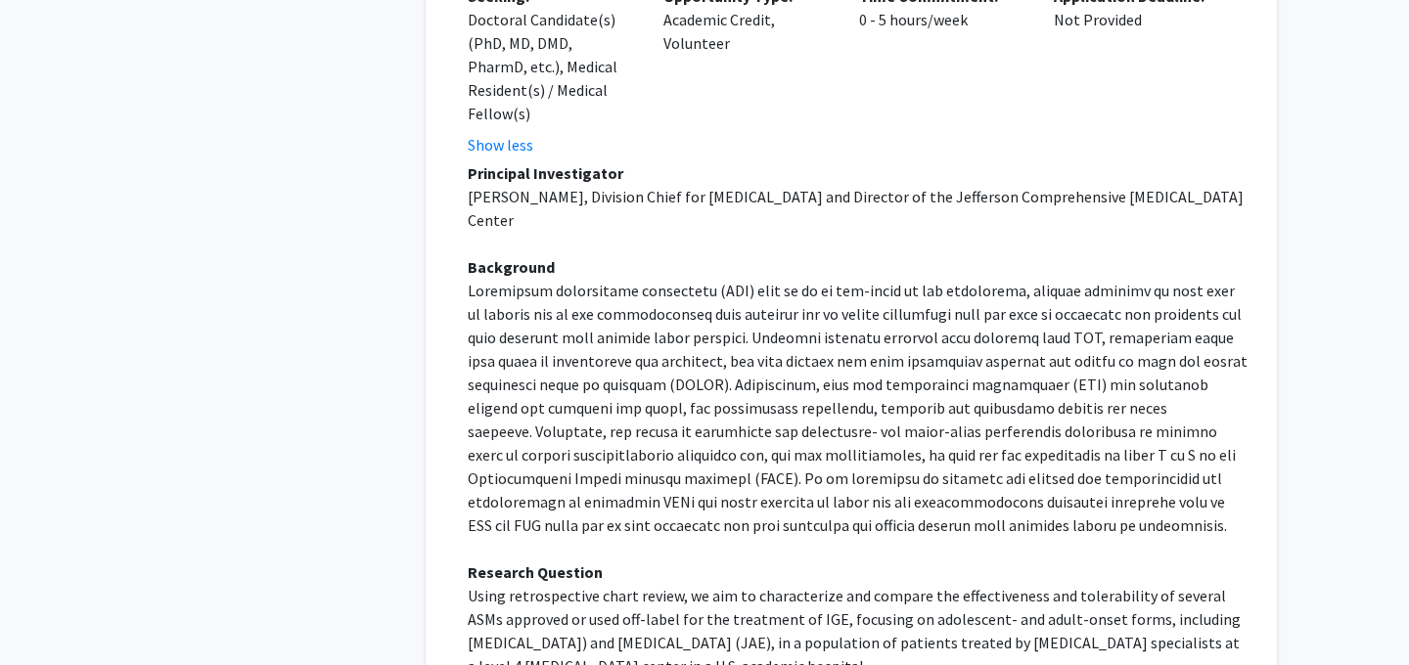
click at [1078, 584] on p "Using retrospective chart review, we aim to characterize and compare the effect…" at bounding box center [859, 631] width 782 height 94
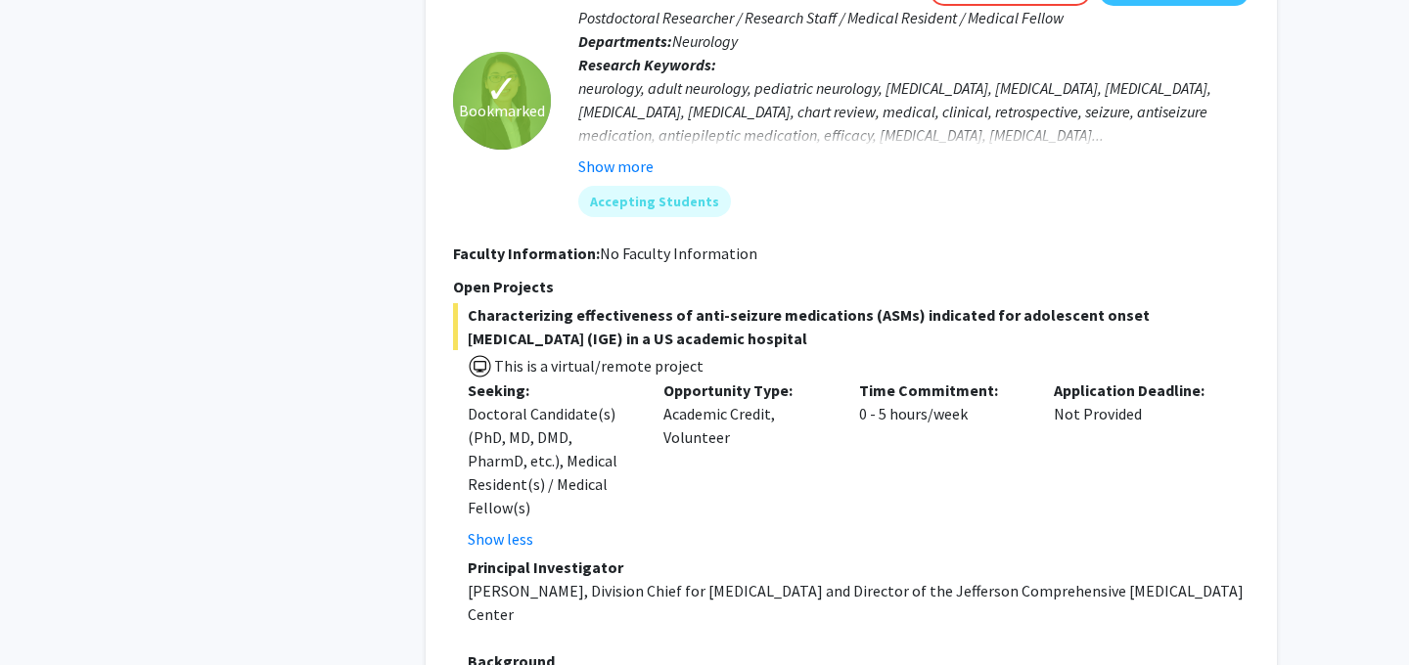
scroll to position [2344, 0]
